Goal: Information Seeking & Learning: Find contact information

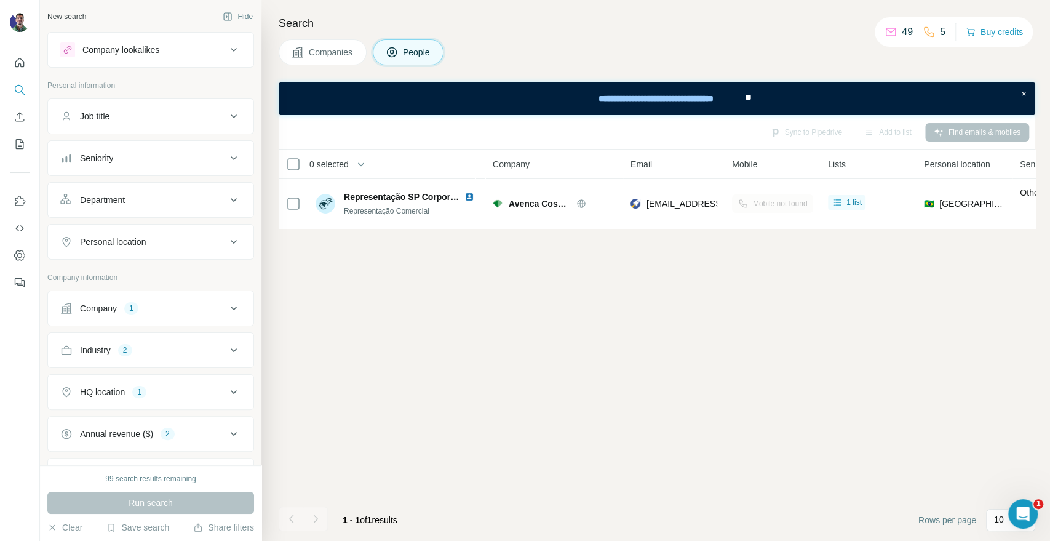
click at [305, 56] on button "Companies" at bounding box center [323, 52] width 88 height 26
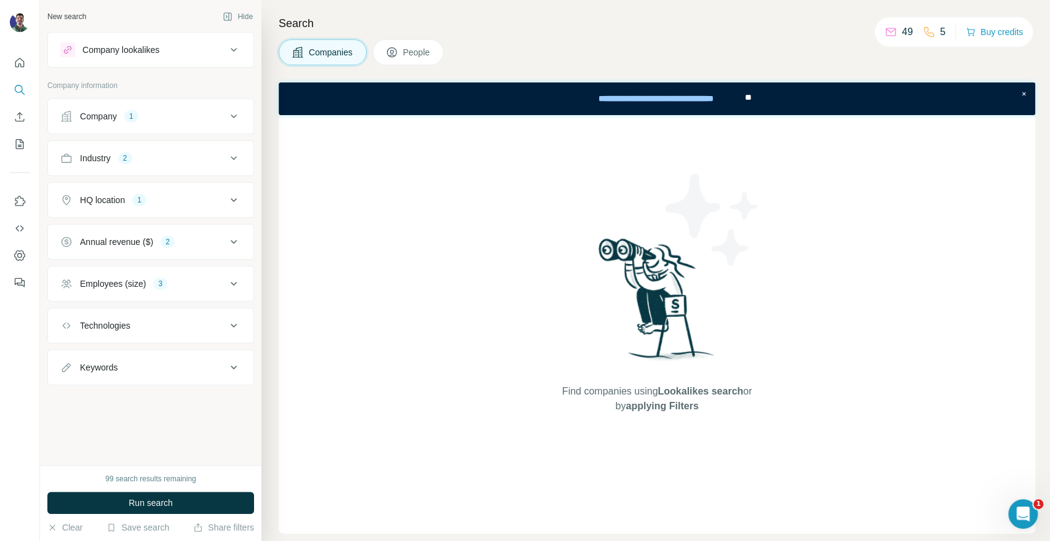
click at [384, 50] on button "People" at bounding box center [408, 52] width 71 height 26
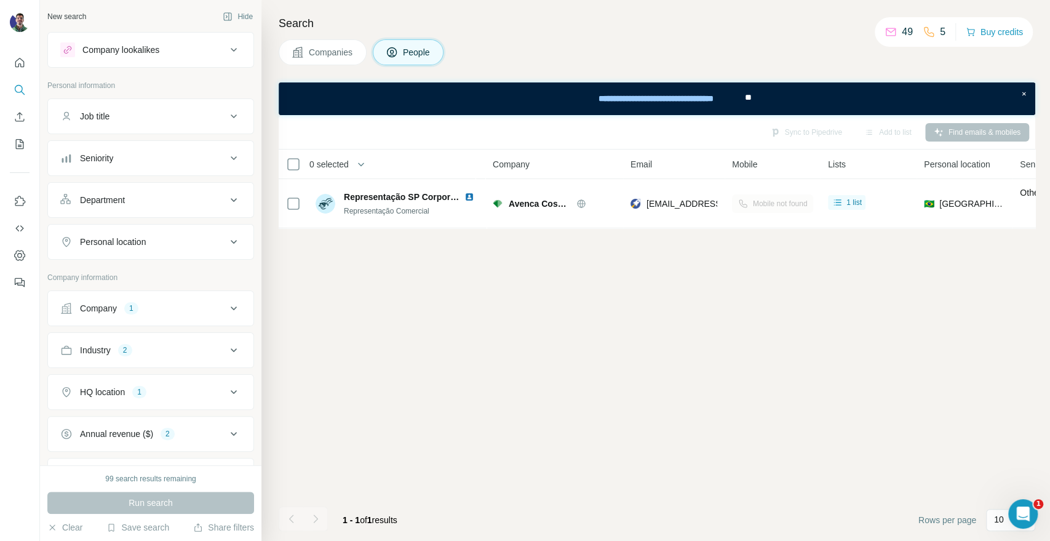
click at [361, 431] on div "Sync to Pipedrive Add to list Find emails & mobiles 0 selected People Company E…" at bounding box center [657, 328] width 757 height 426
click at [370, 422] on div "Sync to Pipedrive Add to list Find emails & mobiles 0 selected People Company E…" at bounding box center [657, 328] width 757 height 426
click at [343, 358] on div "Sync to Pipedrive Add to list Find emails & mobiles 0 selected People Company E…" at bounding box center [657, 328] width 757 height 426
click at [722, 324] on div "Sync to Pipedrive Add to list Find emails & mobiles 0 selected People Company E…" at bounding box center [657, 328] width 757 height 426
click at [363, 291] on div "Sync to Pipedrive Add to list Find emails & mobiles 0 selected People Company E…" at bounding box center [657, 328] width 757 height 426
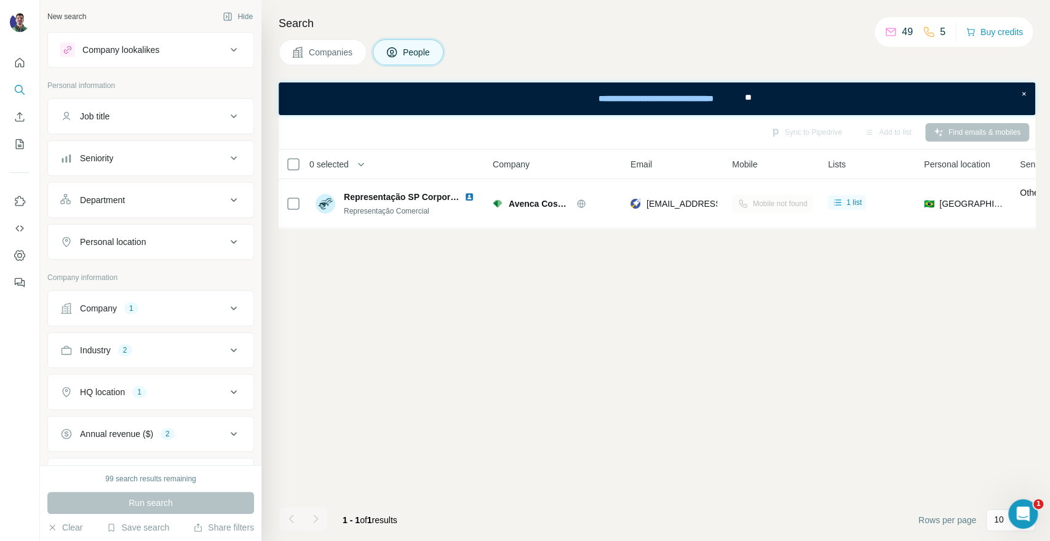
click at [349, 293] on div "Sync to Pipedrive Add to list Find emails & mobiles 0 selected People Company E…" at bounding box center [657, 328] width 757 height 426
click at [349, 349] on div "Sync to Pipedrive Add to list Find emails & mobiles 0 selected People Company E…" at bounding box center [657, 328] width 757 height 426
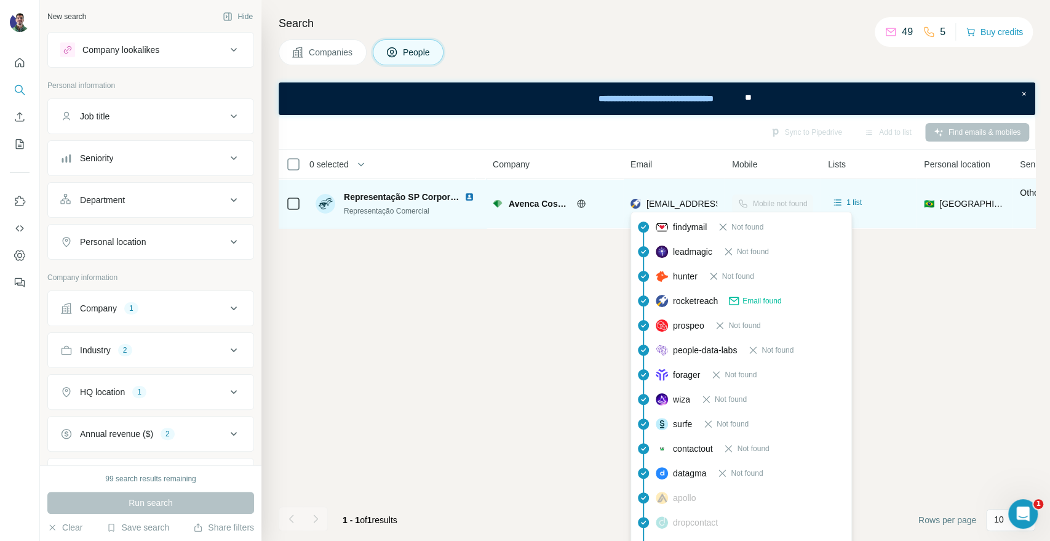
click at [638, 203] on img at bounding box center [636, 203] width 10 height 12
click at [653, 202] on span "representacao.corporativo@avencacosmeticos.com.br" at bounding box center [720, 204] width 146 height 10
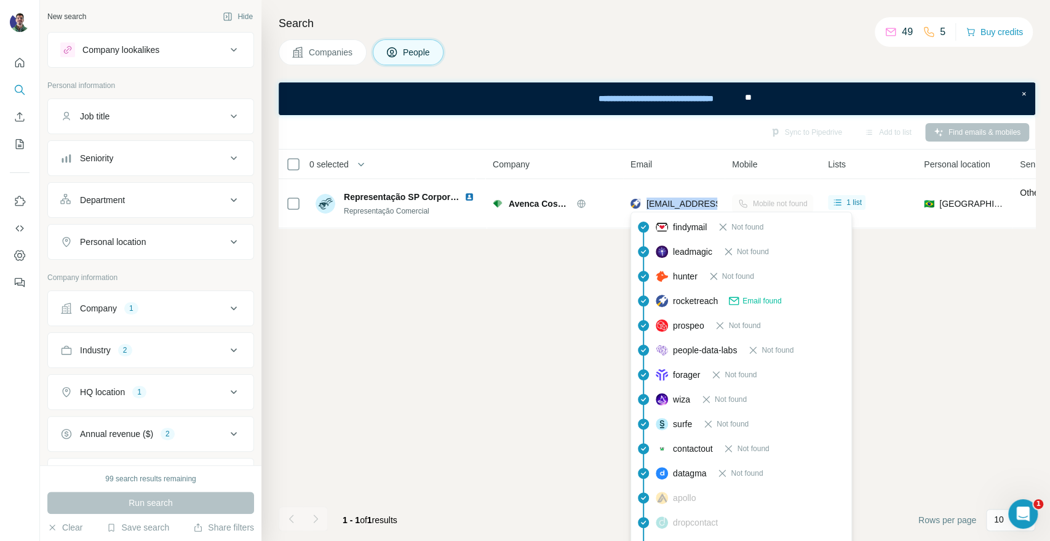
copy tr "representacao.corporativo@avencacosmeticos.com.br"
click at [524, 260] on div "Sync to Pipedrive Add to list Find emails & mobiles 0 selected People Company E…" at bounding box center [657, 328] width 757 height 426
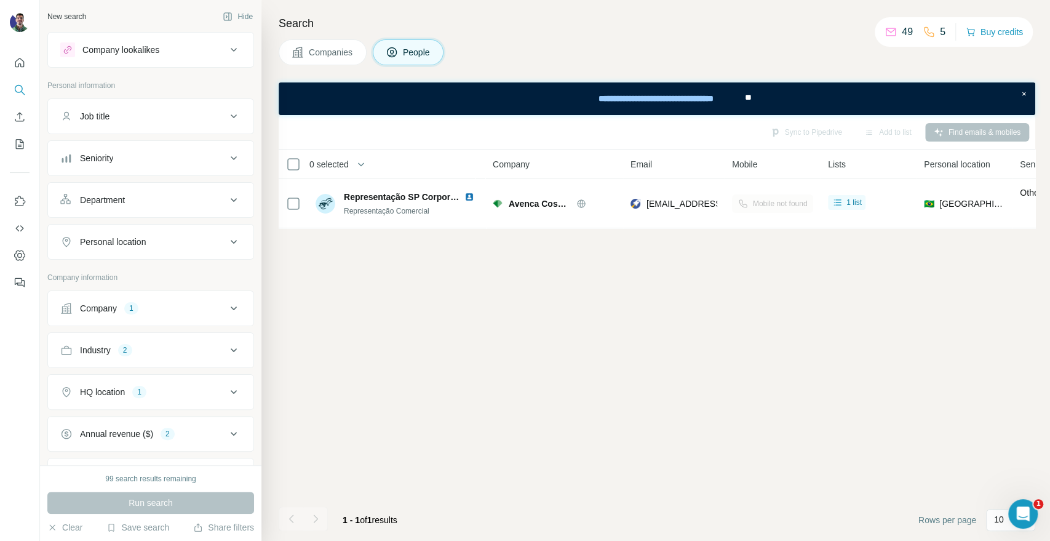
click at [354, 367] on div "Sync to Pipedrive Add to list Find emails & mobiles 0 selected People Company E…" at bounding box center [657, 328] width 757 height 426
click at [640, 394] on div "Sync to Pipedrive Add to list Find emails & mobiles 0 selected People Company E…" at bounding box center [657, 328] width 757 height 426
click at [413, 410] on div "Sync to Pipedrive Add to list Find emails & mobiles 0 selected People Company E…" at bounding box center [657, 328] width 757 height 426
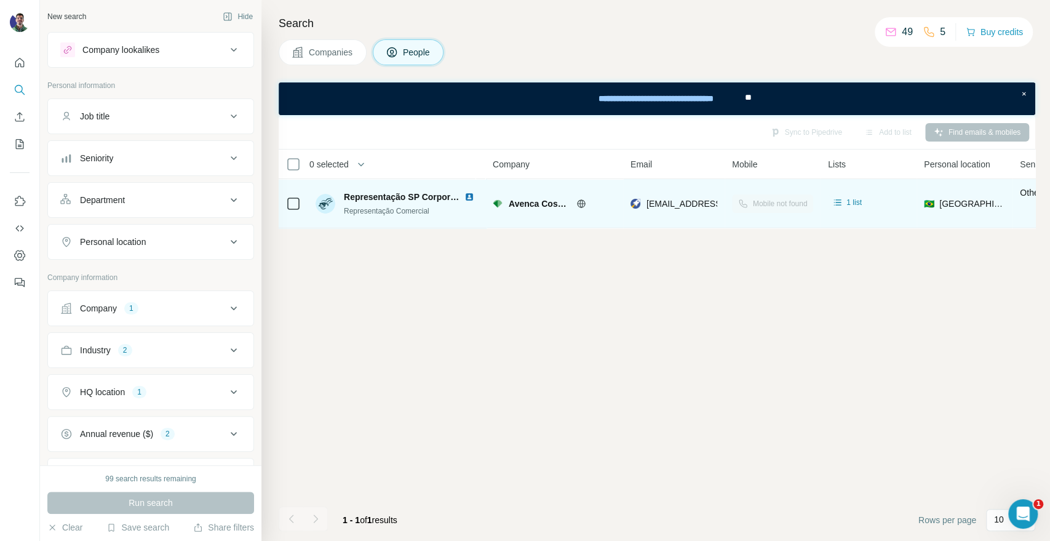
click at [514, 199] on span "Avenca CosmÃ ticos" at bounding box center [540, 203] width 62 height 12
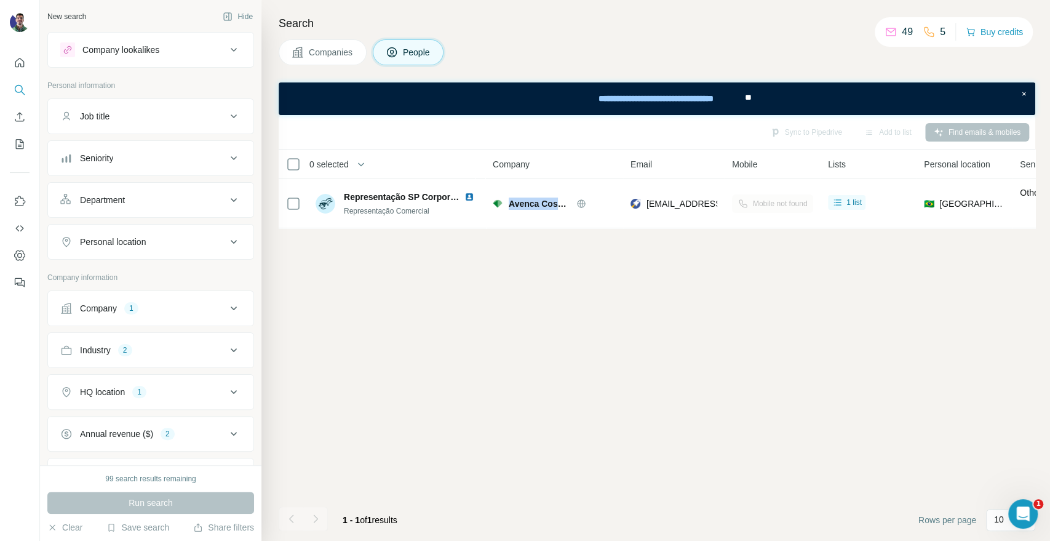
copy div "Avenca CosmÃ ticos"
drag, startPoint x: 306, startPoint y: 57, endPoint x: 297, endPoint y: 62, distance: 11.0
click at [306, 57] on button "Companies" at bounding box center [323, 52] width 88 height 26
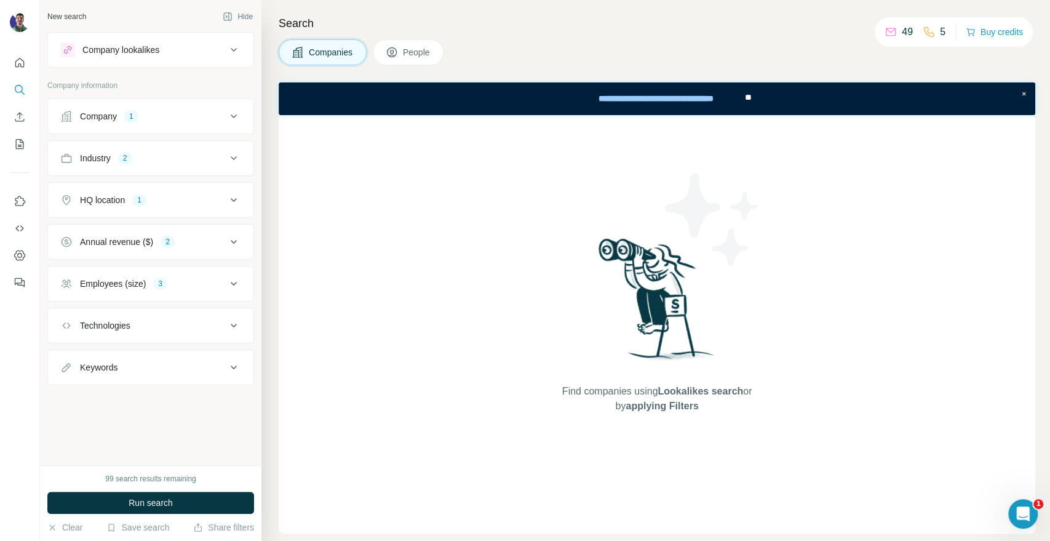
click at [154, 122] on button "Company 1" at bounding box center [150, 117] width 205 height 30
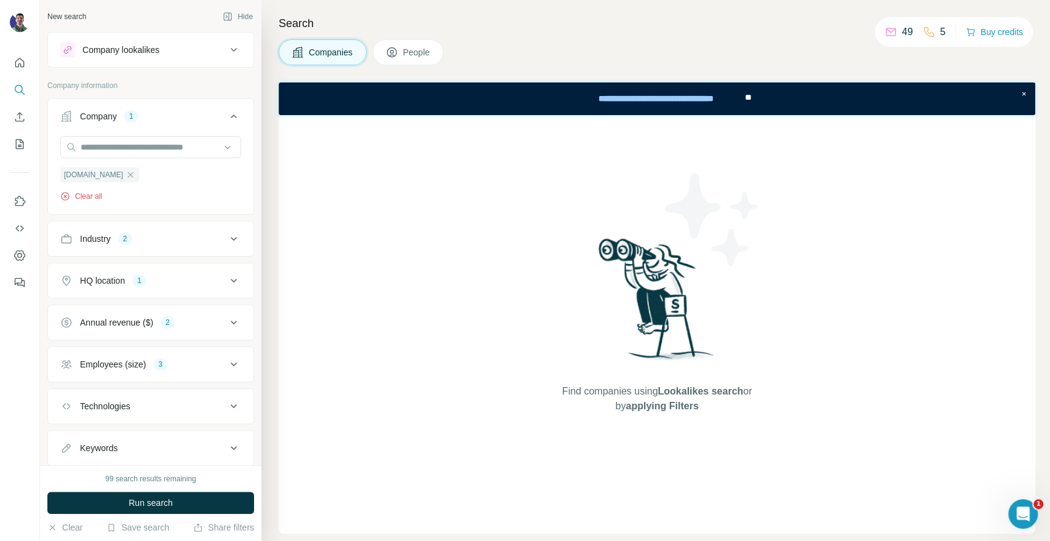
click at [102, 197] on button "Clear all" at bounding box center [81, 196] width 42 height 11
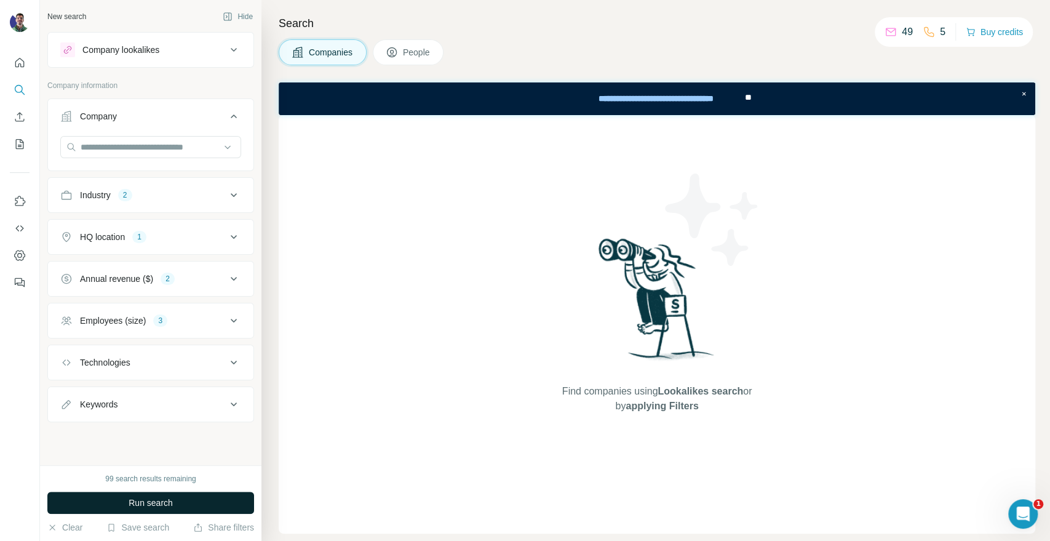
click at [223, 486] on button "Run search" at bounding box center [150, 503] width 207 height 22
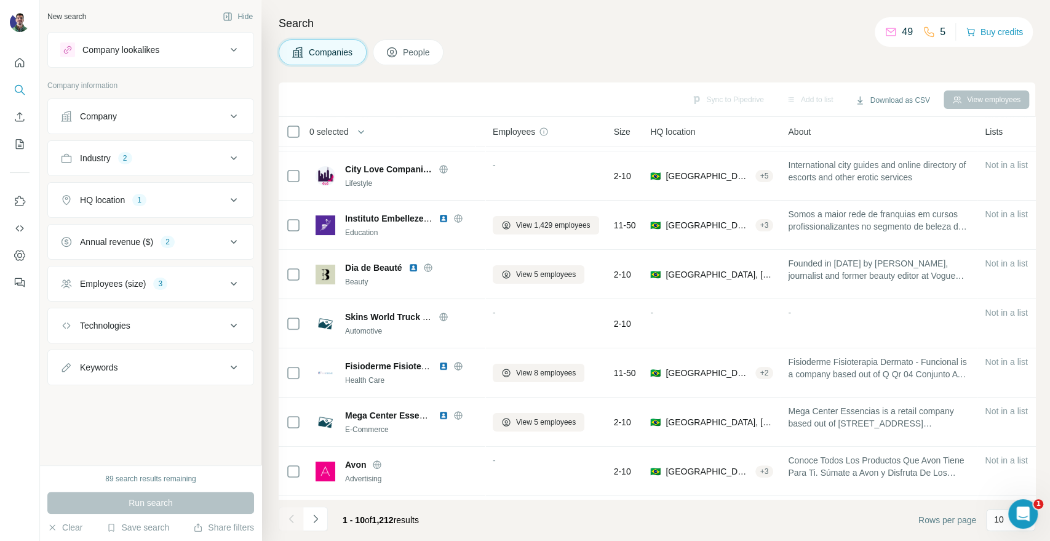
scroll to position [146, 0]
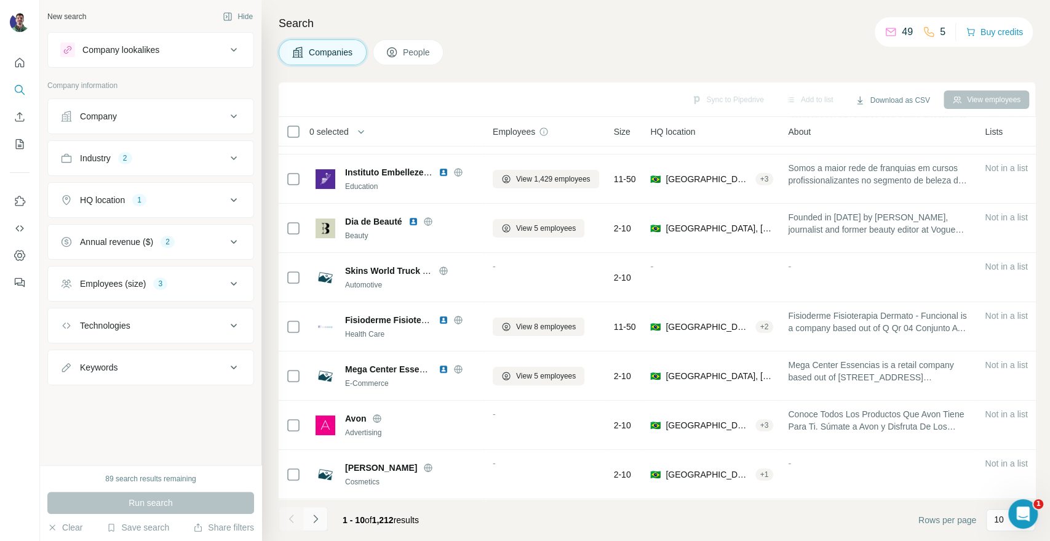
click at [320, 486] on icon "Navigate to next page" at bounding box center [315, 519] width 12 height 12
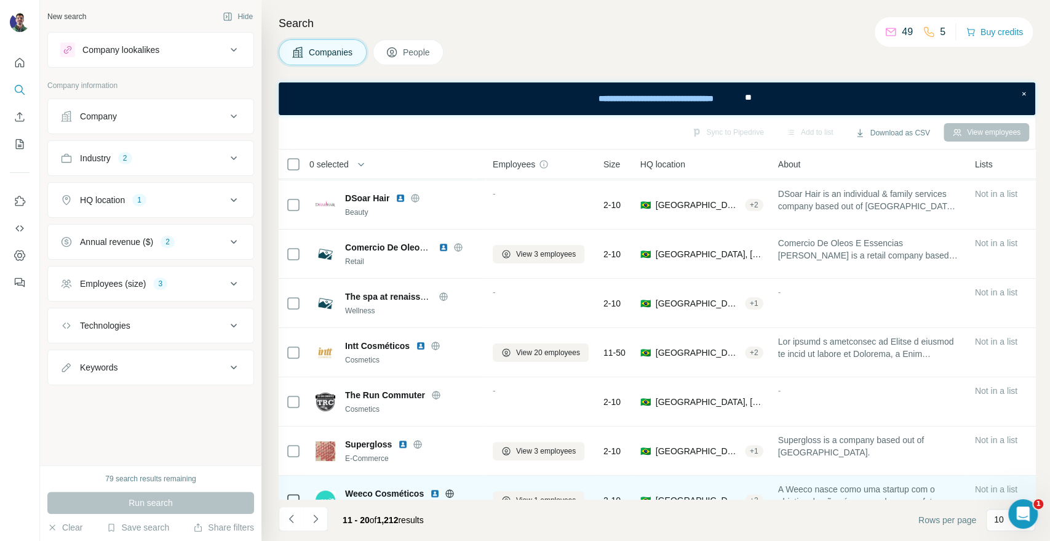
scroll to position [178, 0]
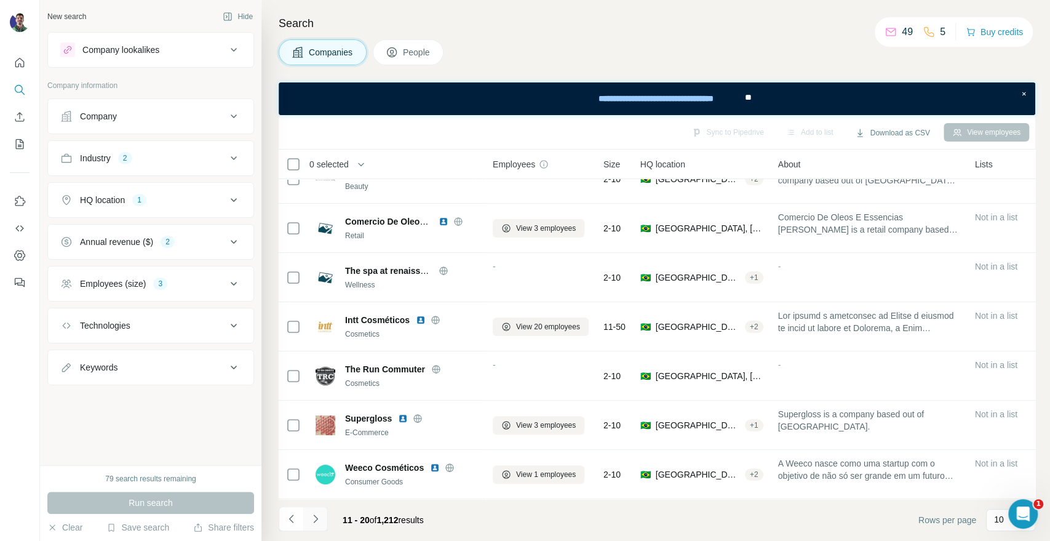
click at [321, 486] on icon "Navigate to next page" at bounding box center [315, 519] width 12 height 12
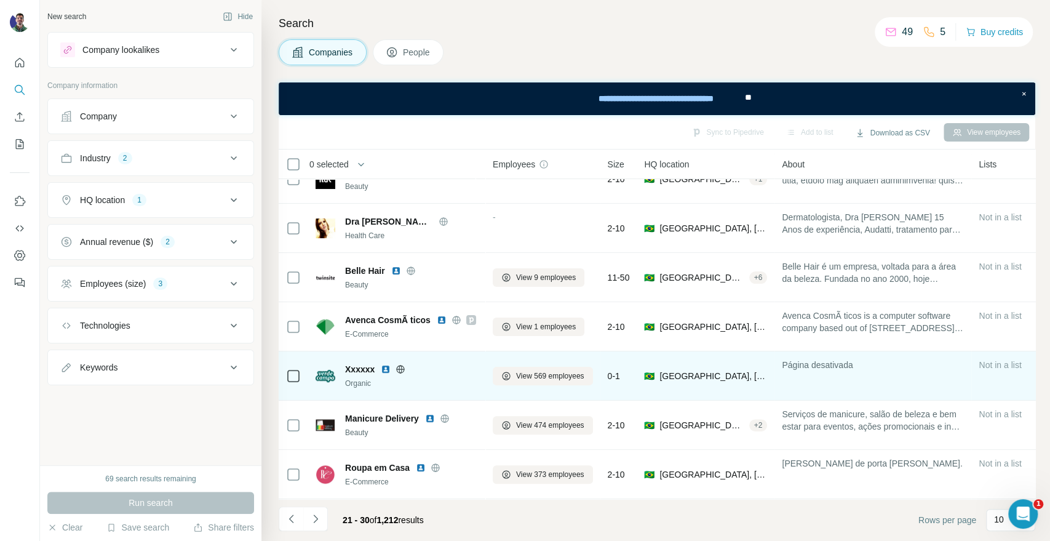
click at [404, 368] on div "Xxxxxx" at bounding box center [411, 369] width 133 height 12
click at [399, 364] on icon at bounding box center [401, 369] width 10 height 10
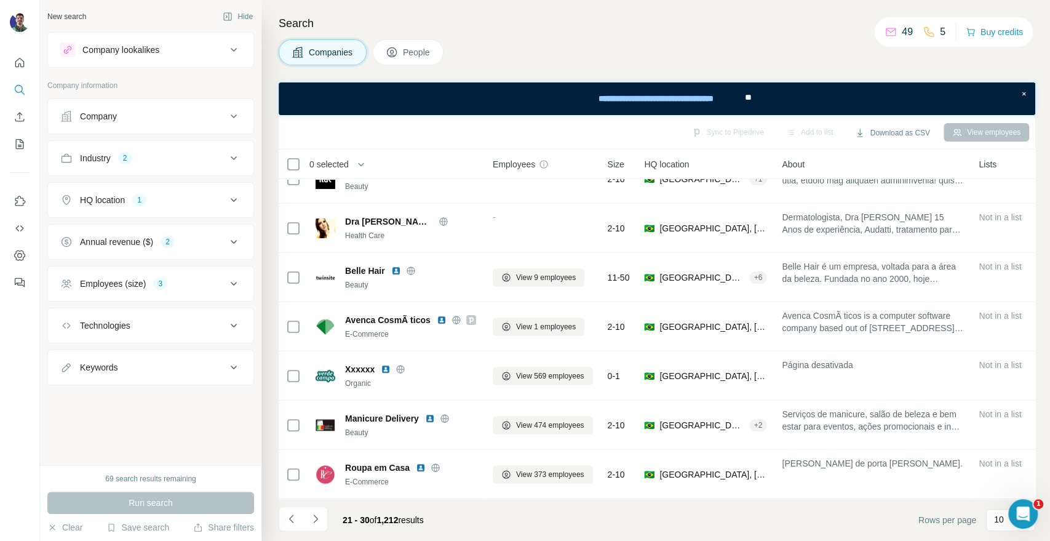
click at [275, 257] on div "Search Companies People Sync to Pipedrive Add to list Download as CSV View empl…" at bounding box center [655, 270] width 789 height 541
click at [267, 235] on div "Search Companies People Sync to Pipedrive Add to list Download as CSV View empl…" at bounding box center [655, 270] width 789 height 541
